Goal: Task Accomplishment & Management: Manage account settings

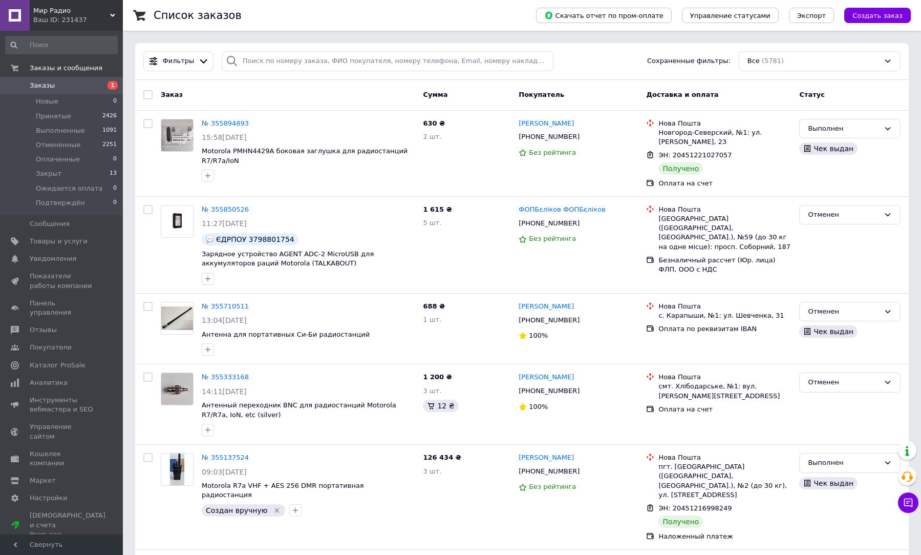
click at [31, 88] on span "Заказы" at bounding box center [42, 85] width 25 height 9
click at [914, 504] on button "Чат с покупателем" at bounding box center [908, 502] width 20 height 20
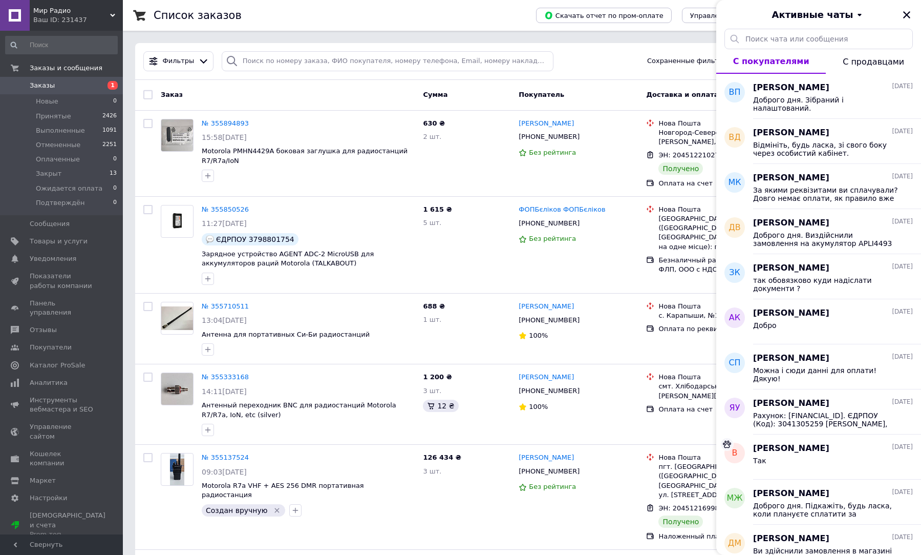
click at [858, 55] on button "С продавцами" at bounding box center [873, 61] width 95 height 25
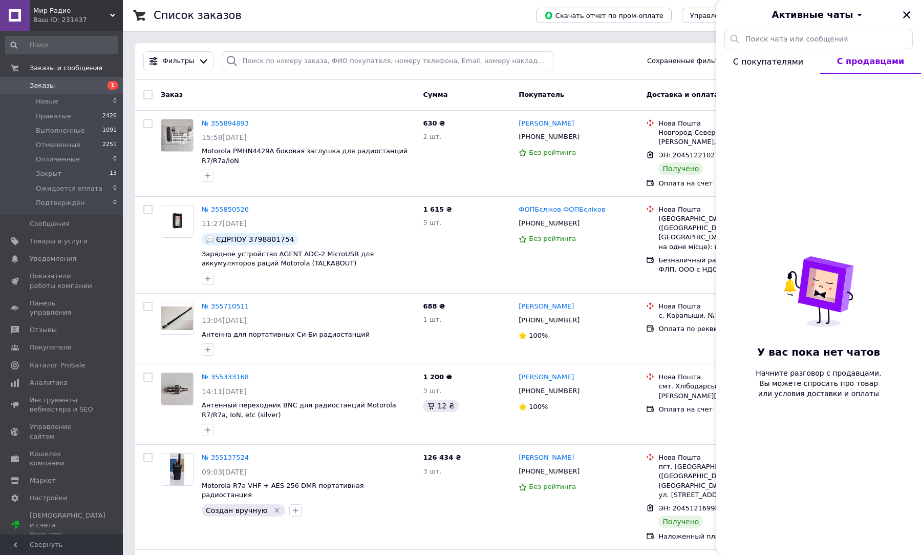
click at [780, 58] on span "С покупателями" at bounding box center [768, 62] width 70 height 10
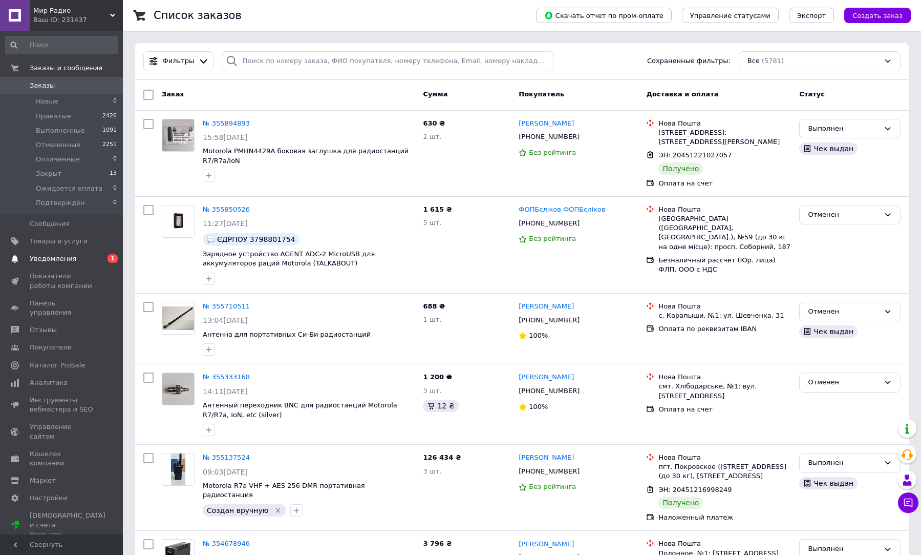
click at [60, 265] on link "Уведомления 0 1" at bounding box center [61, 258] width 123 height 17
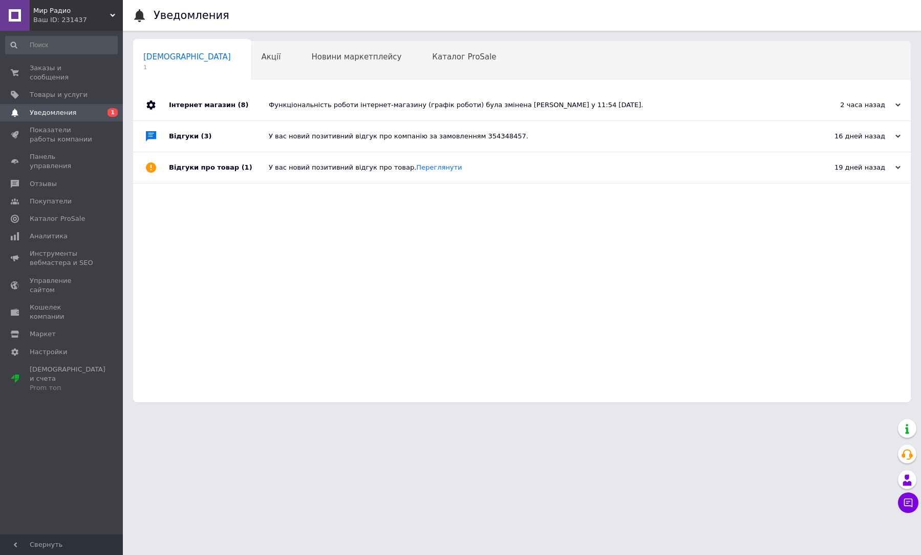
click at [344, 101] on div "Функціональність роботи інтернет-магазину (графік роботи) була змінена Алексей …" at bounding box center [534, 104] width 530 height 9
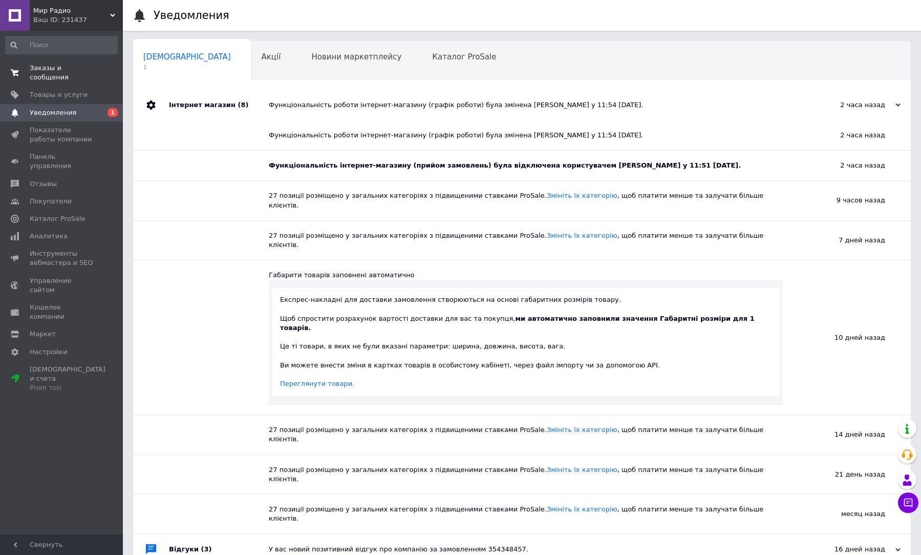
click at [59, 71] on span "Заказы и сообщения" at bounding box center [62, 73] width 65 height 18
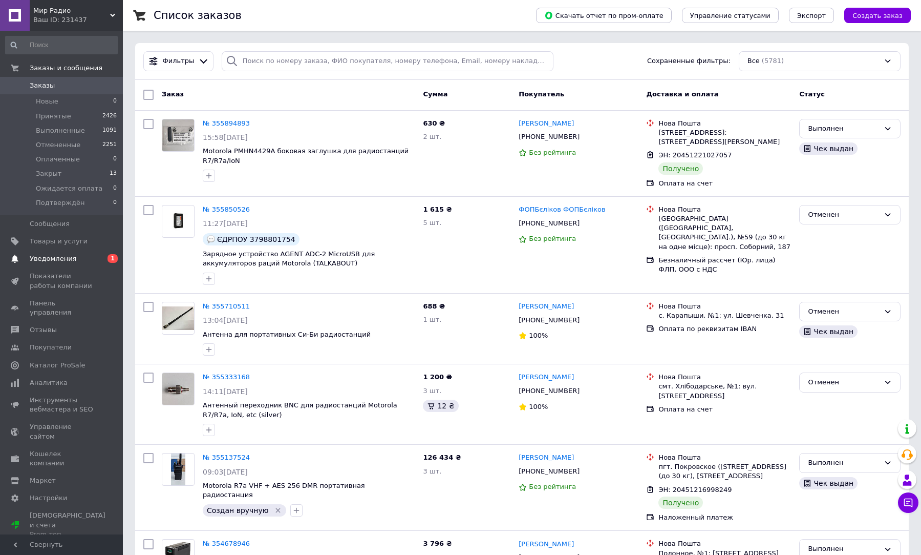
click at [48, 261] on span "Уведомления" at bounding box center [53, 258] width 47 height 9
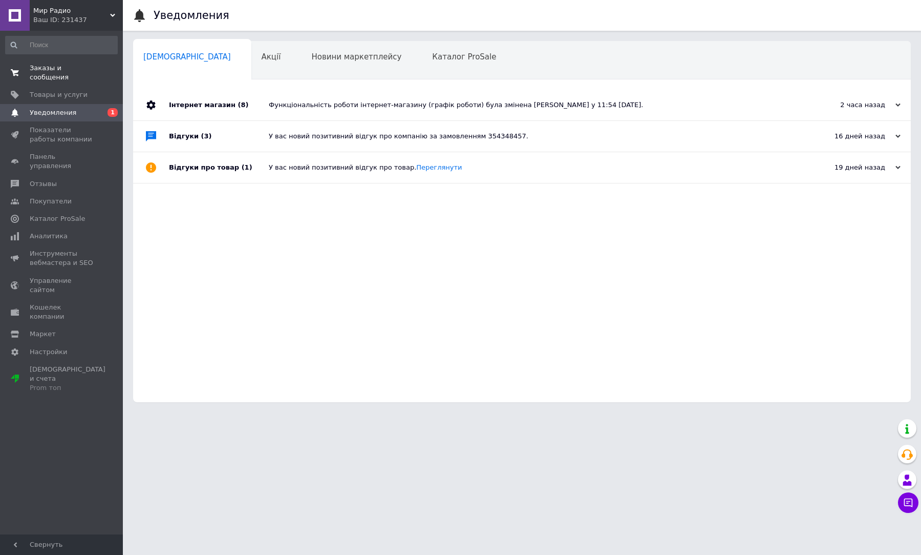
click at [85, 68] on span "Заказы и сообщения" at bounding box center [62, 73] width 65 height 18
